Goal: Transaction & Acquisition: Purchase product/service

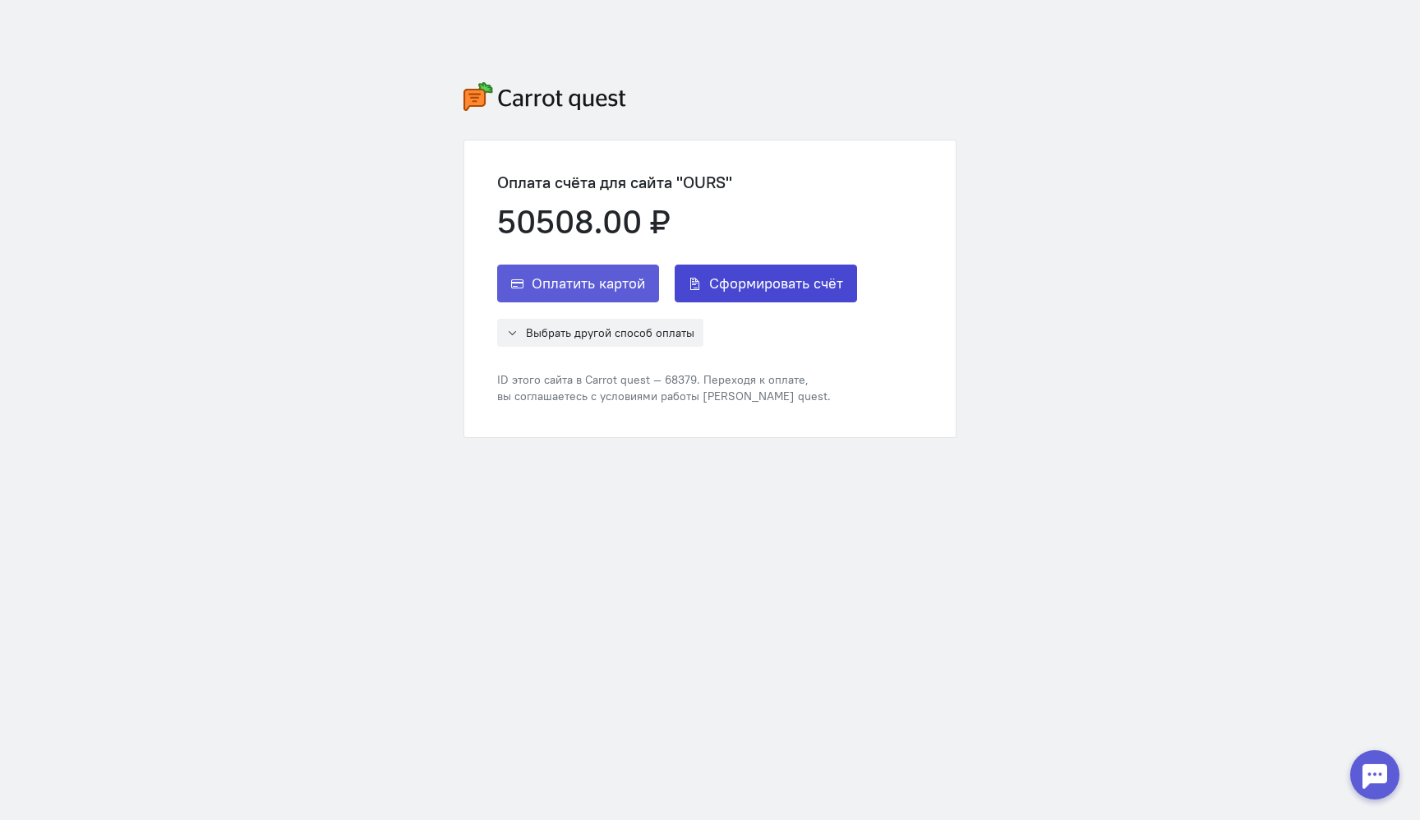
click at [775, 283] on span "Сформировать счёт" at bounding box center [776, 284] width 134 height 20
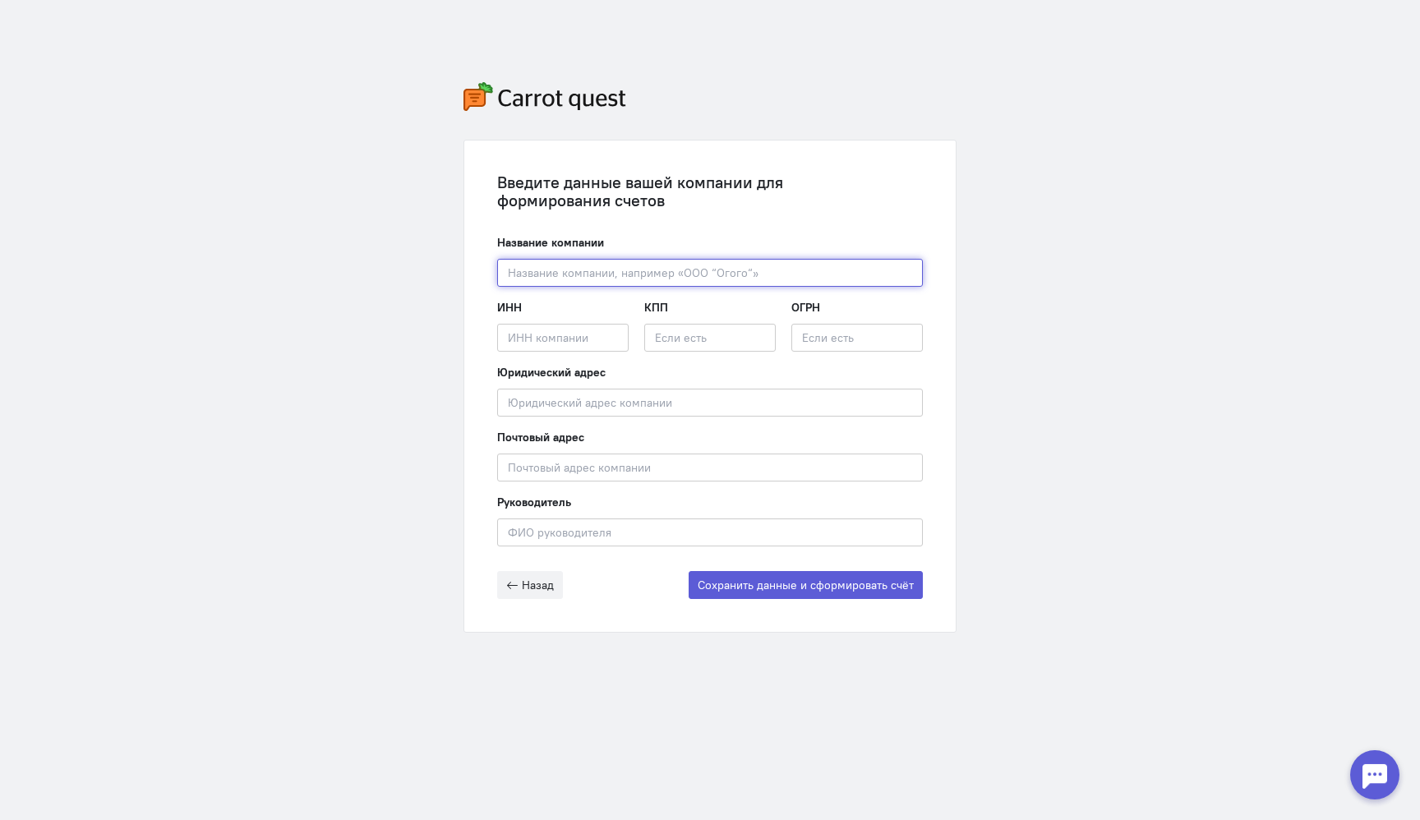
click at [722, 261] on input "text" at bounding box center [710, 273] width 426 height 28
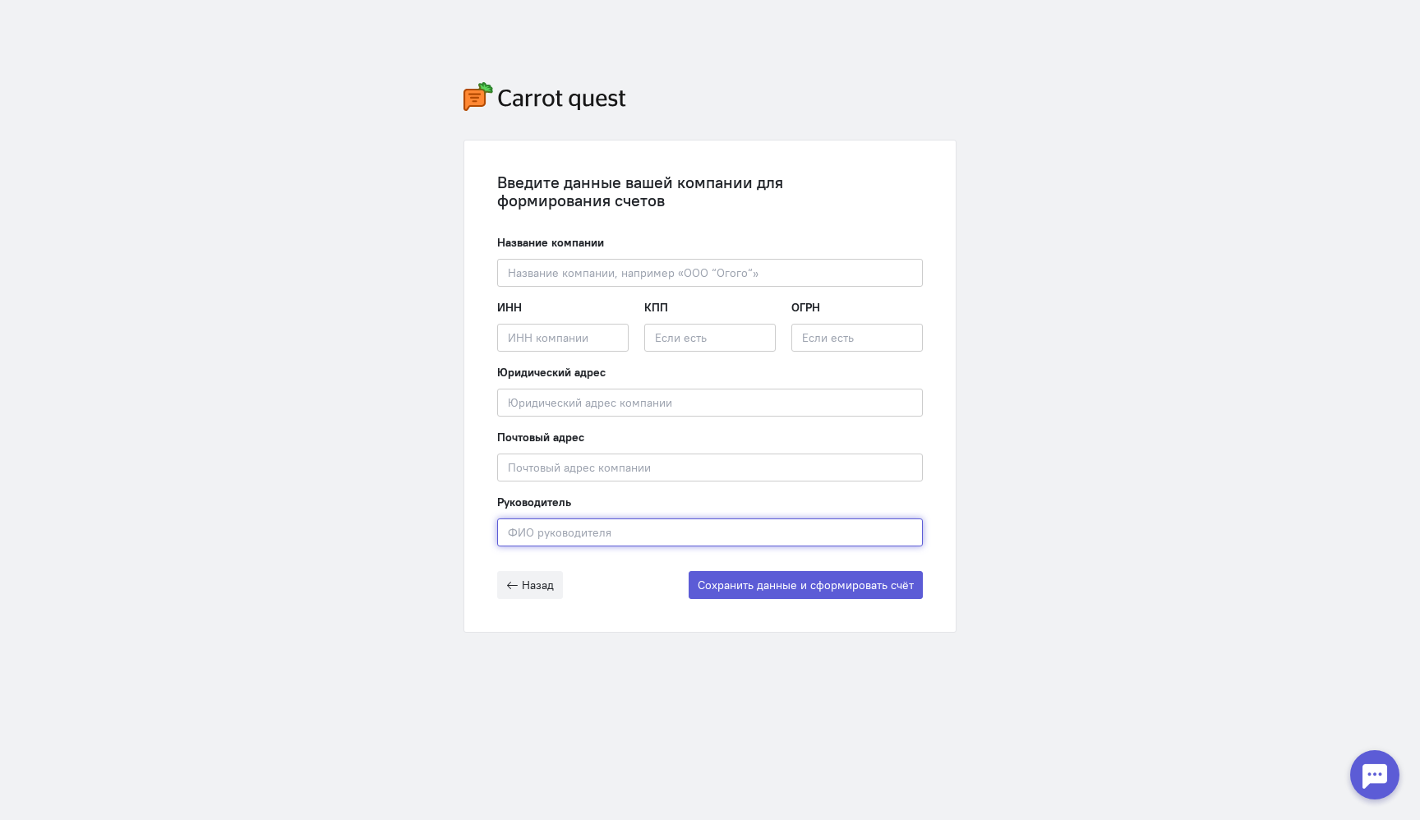
click at [607, 530] on input "text" at bounding box center [710, 533] width 426 height 28
paste input "[PERSON_NAME]"
type input "[PERSON_NAME]"
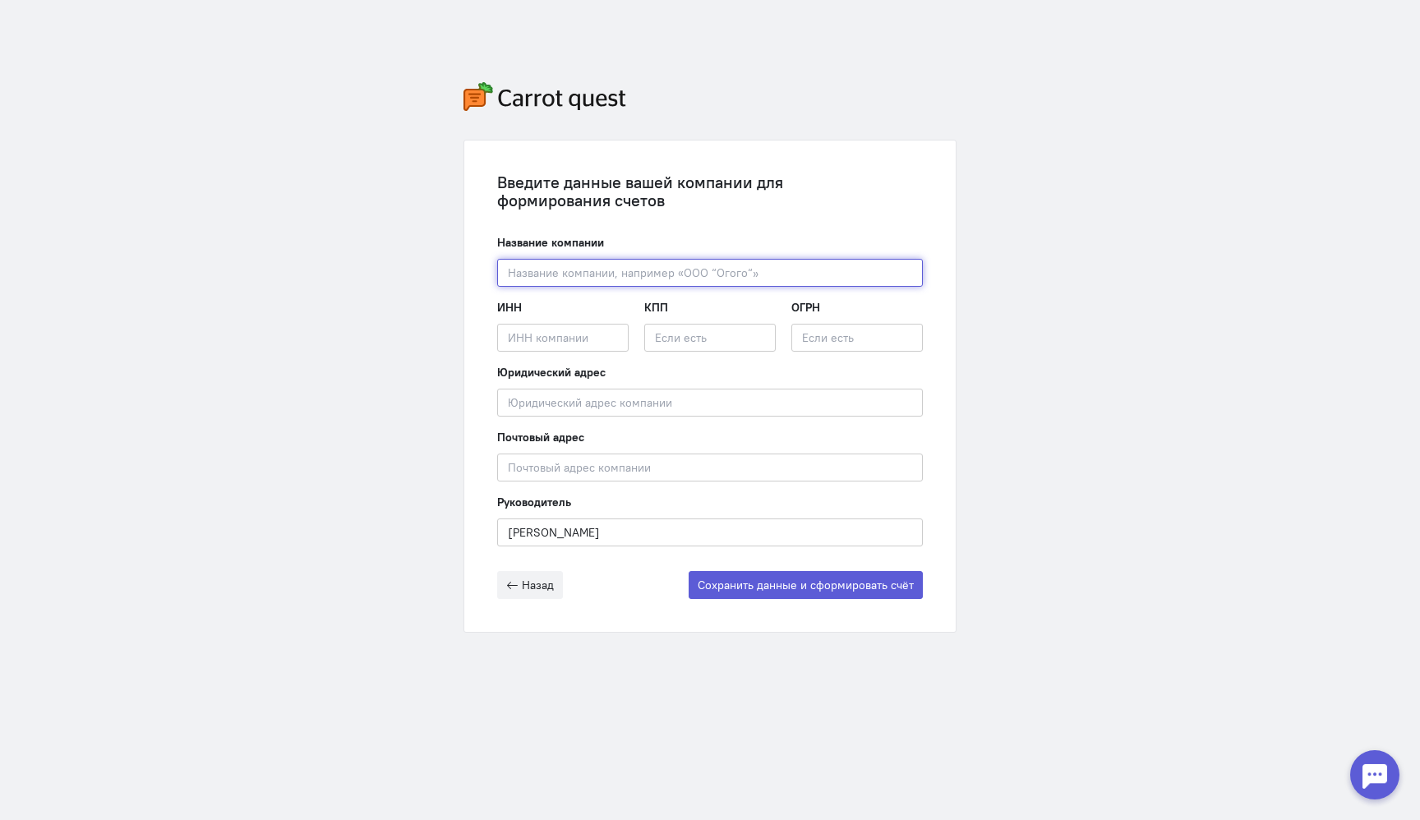
click at [623, 266] on input "text" at bounding box center [710, 273] width 426 height 28
paste input "ООО "ГАЛТ СИСТЕМС""
type input "ООО "ГАЛТ СИСТЕМС""
click at [646, 412] on input "text" at bounding box center [710, 403] width 426 height 28
paste input "129329, Город [GEOGRAPHIC_DATA], [GEOGRAPHIC_DATA]тер. г. Муниципальный Округ 3…"
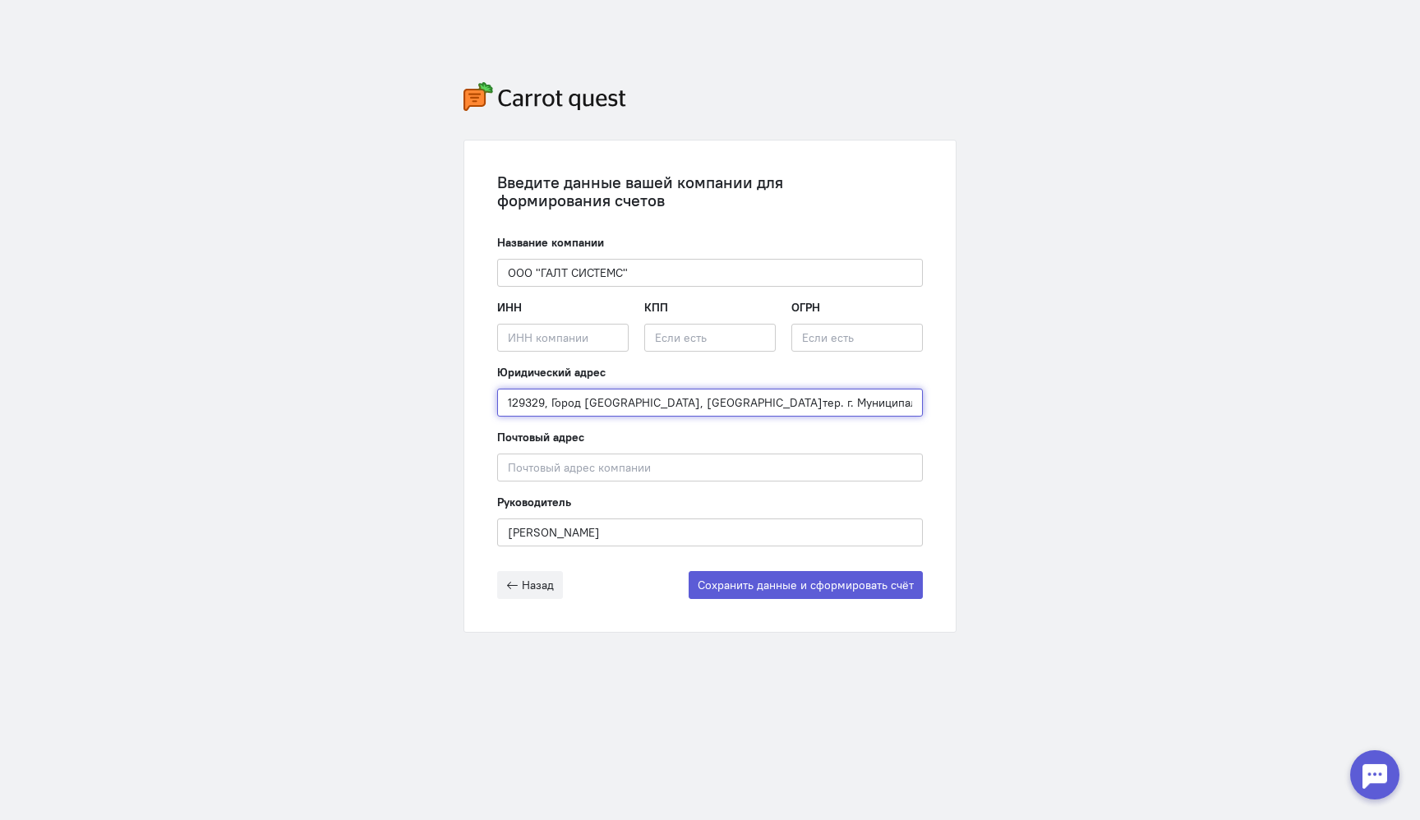
scroll to position [0, 238]
type input "129329, Город [GEOGRAPHIC_DATA], [GEOGRAPHIC_DATA]тер. г. Муниципальный Округ 3…"
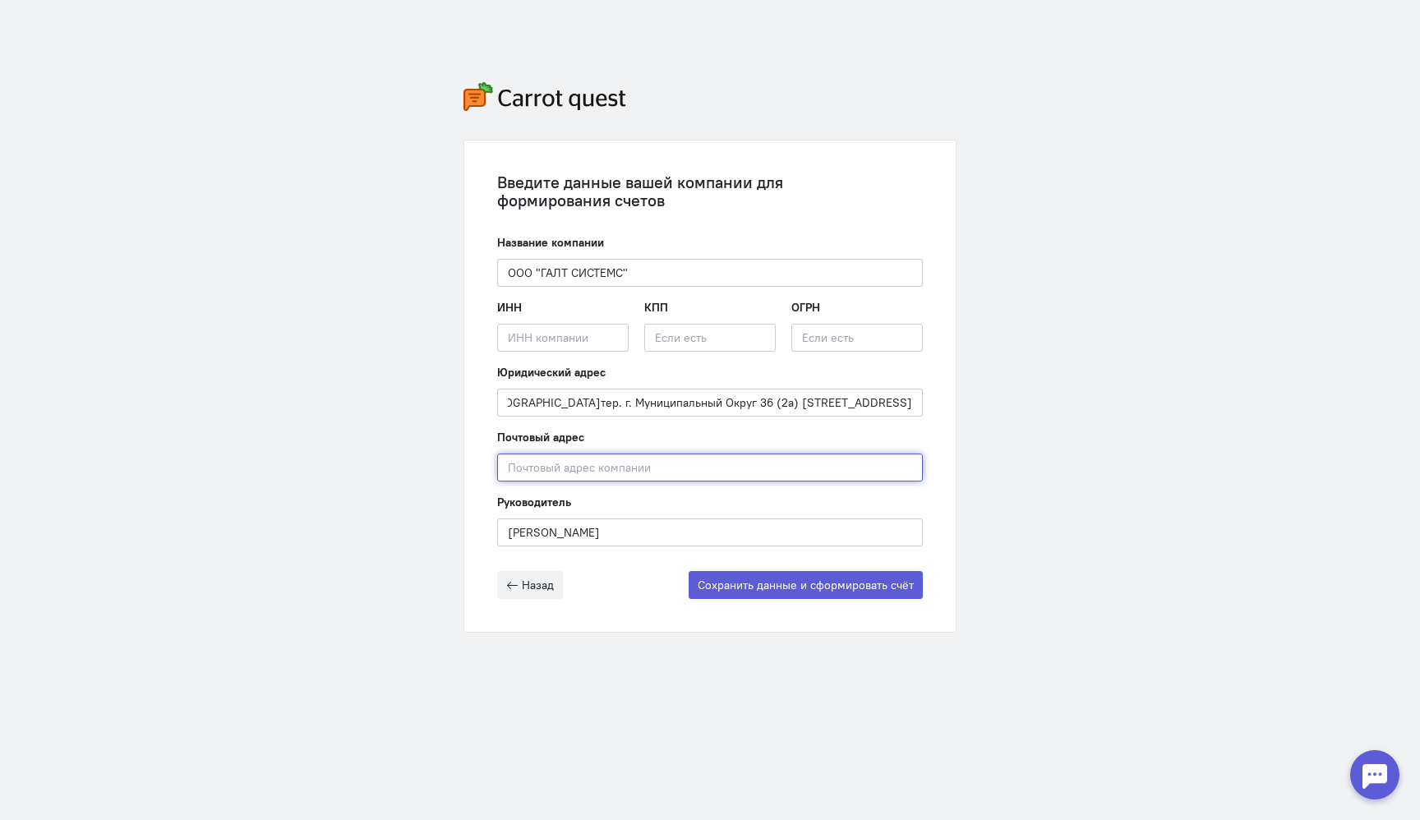
scroll to position [0, 0]
click at [645, 469] on input "text" at bounding box center [710, 468] width 426 height 28
paste input "129329, Город [GEOGRAPHIC_DATA], [GEOGRAPHIC_DATA]тер. г. Муниципальный Округ 3…"
type input "129329, Город [GEOGRAPHIC_DATA], [GEOGRAPHIC_DATA]тер. г. Муниципальный Округ 3…"
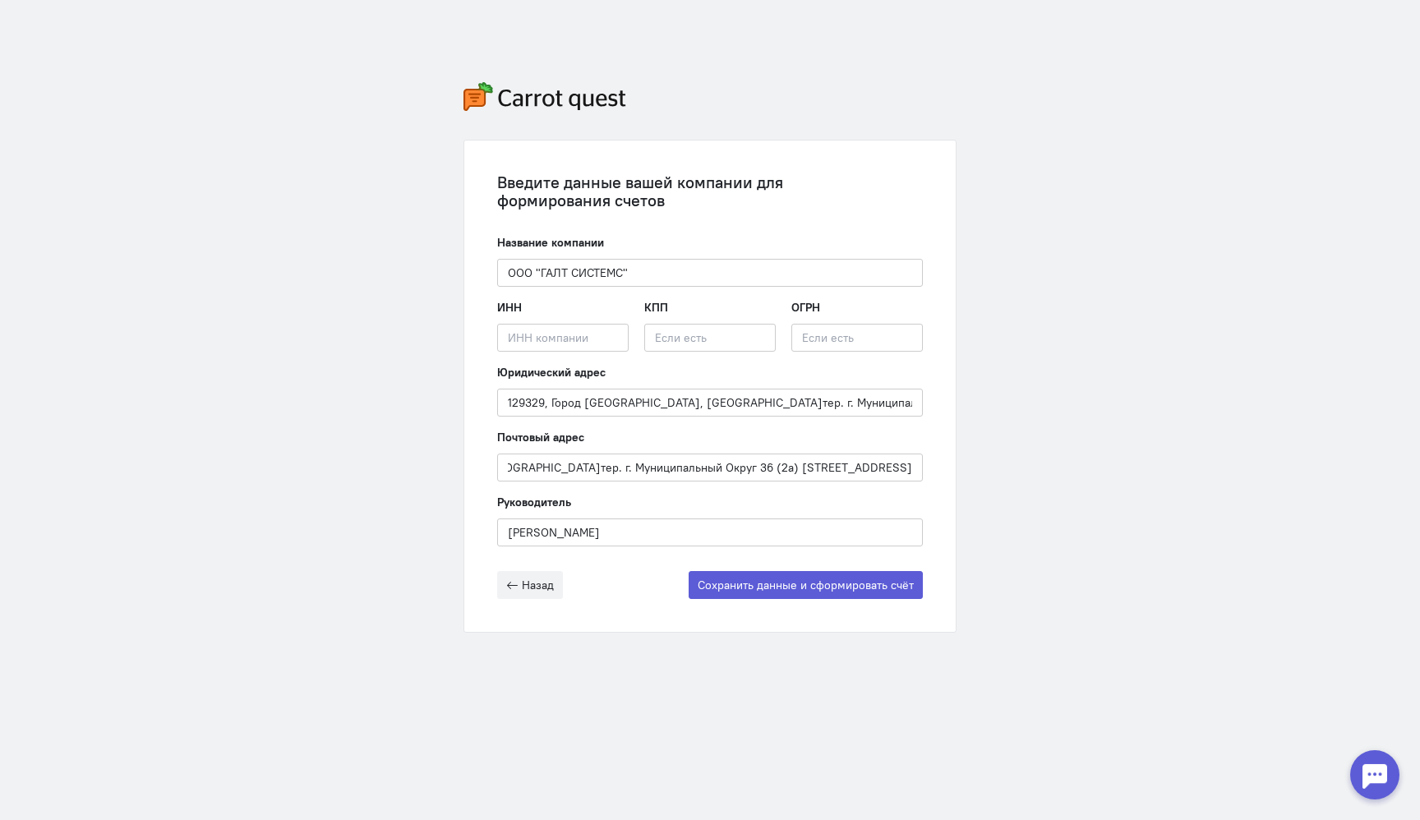
scroll to position [0, 0]
click at [561, 340] on input "text" at bounding box center [563, 338] width 132 height 28
paste input "7707418606/771601001"
type input "7707418606"
click at [711, 323] on div "КПП" at bounding box center [710, 325] width 132 height 53
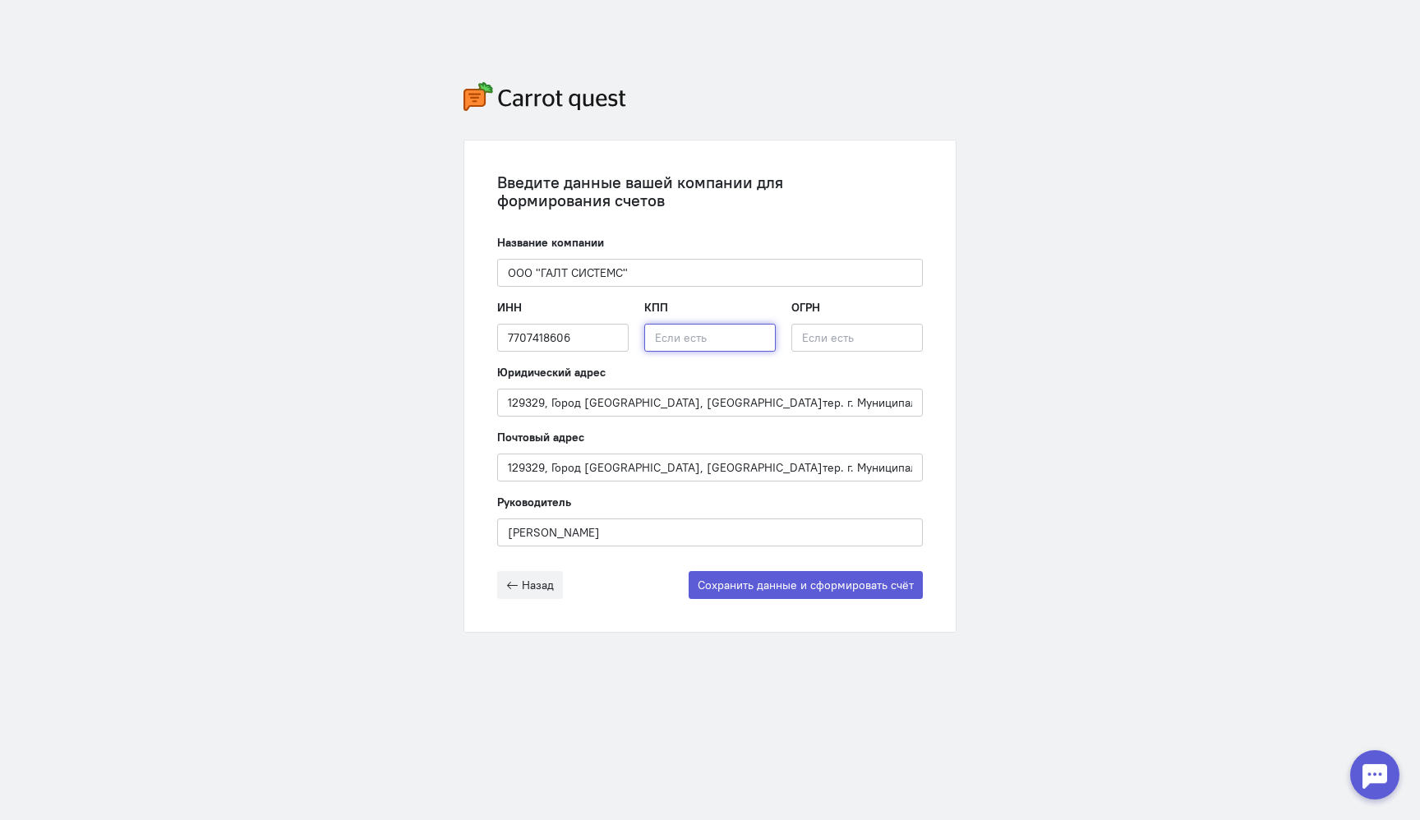
click at [705, 338] on input "text" at bounding box center [710, 338] width 132 height 28
paste input "771601001"
type input "771601001"
click at [826, 581] on button "Сохранить данные и сформировать счёт" at bounding box center [806, 585] width 234 height 28
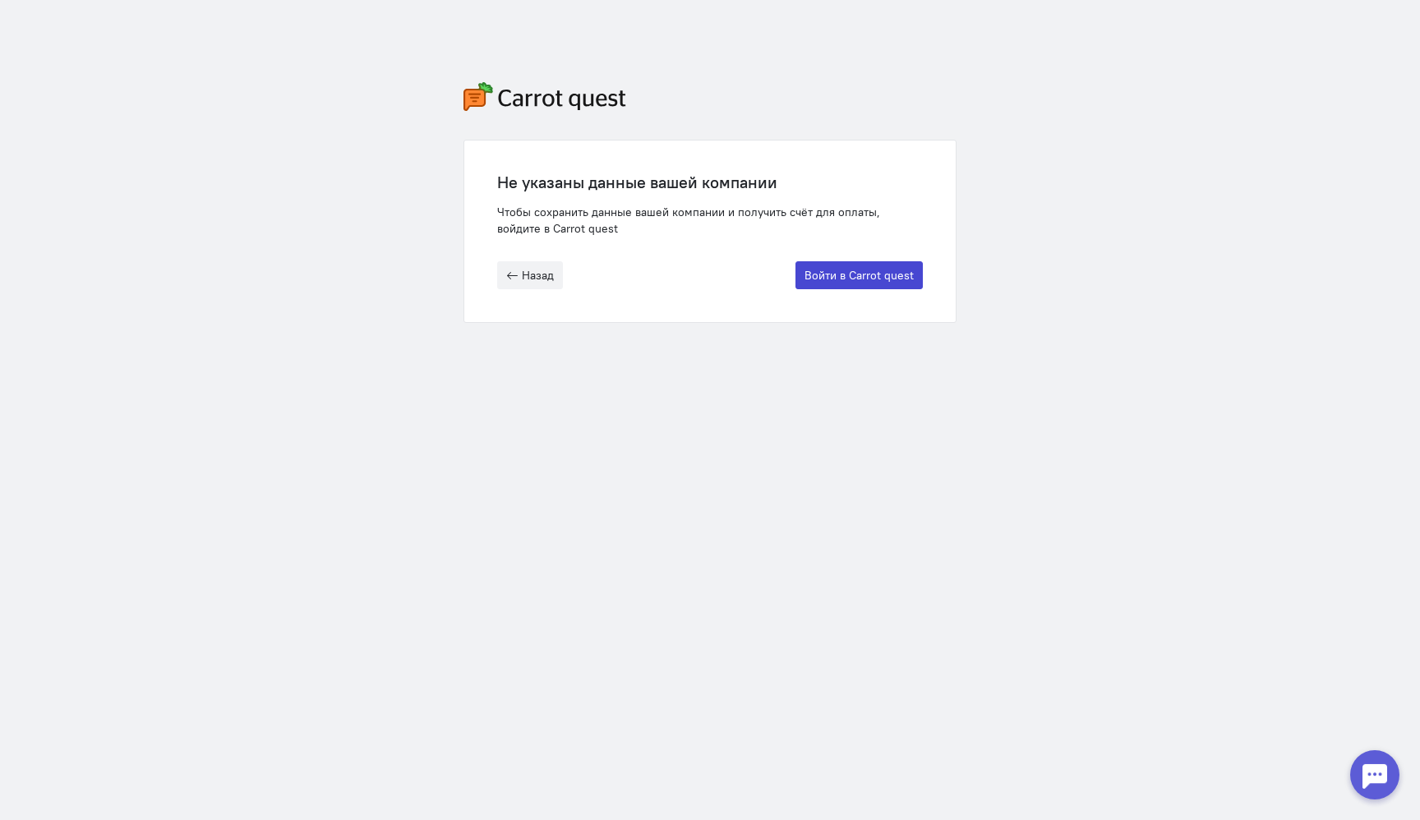
click at [908, 284] on button "Войти в Carrot quest" at bounding box center [859, 275] width 127 height 28
